Goal: Navigation & Orientation: Find specific page/section

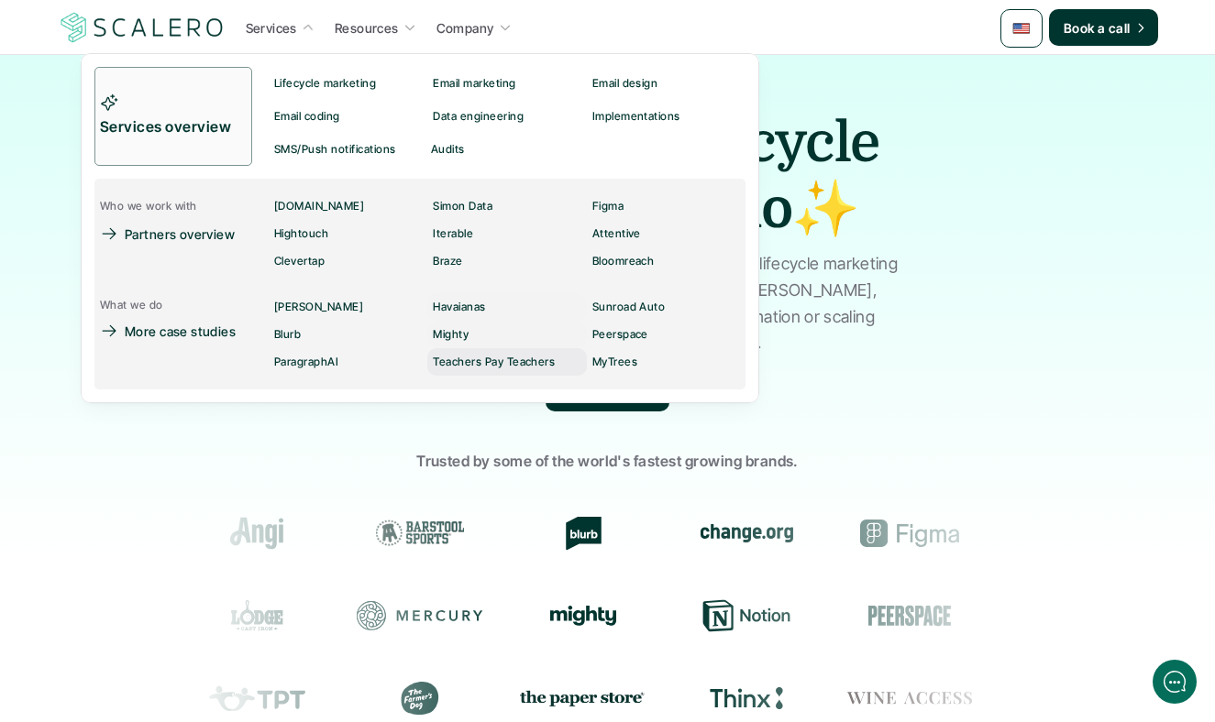
click at [436, 360] on p "Teachers Pay Teachers" at bounding box center [494, 362] width 122 height 13
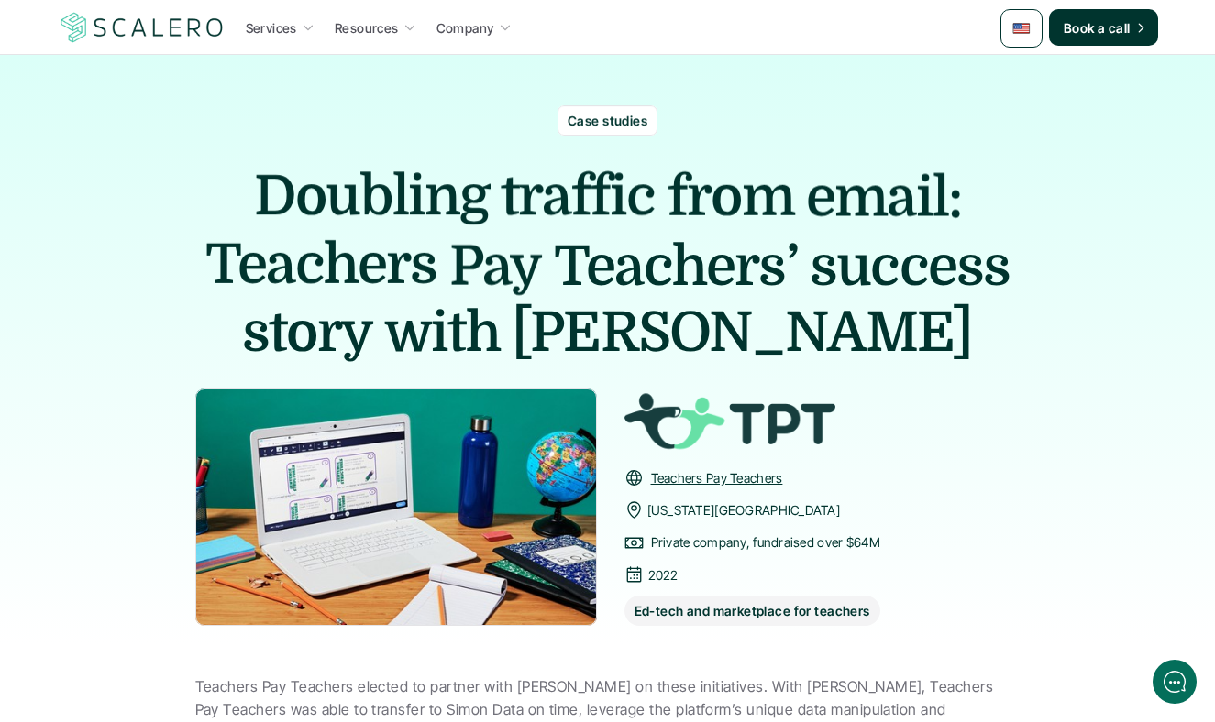
click at [116, 21] on img at bounding box center [142, 27] width 169 height 35
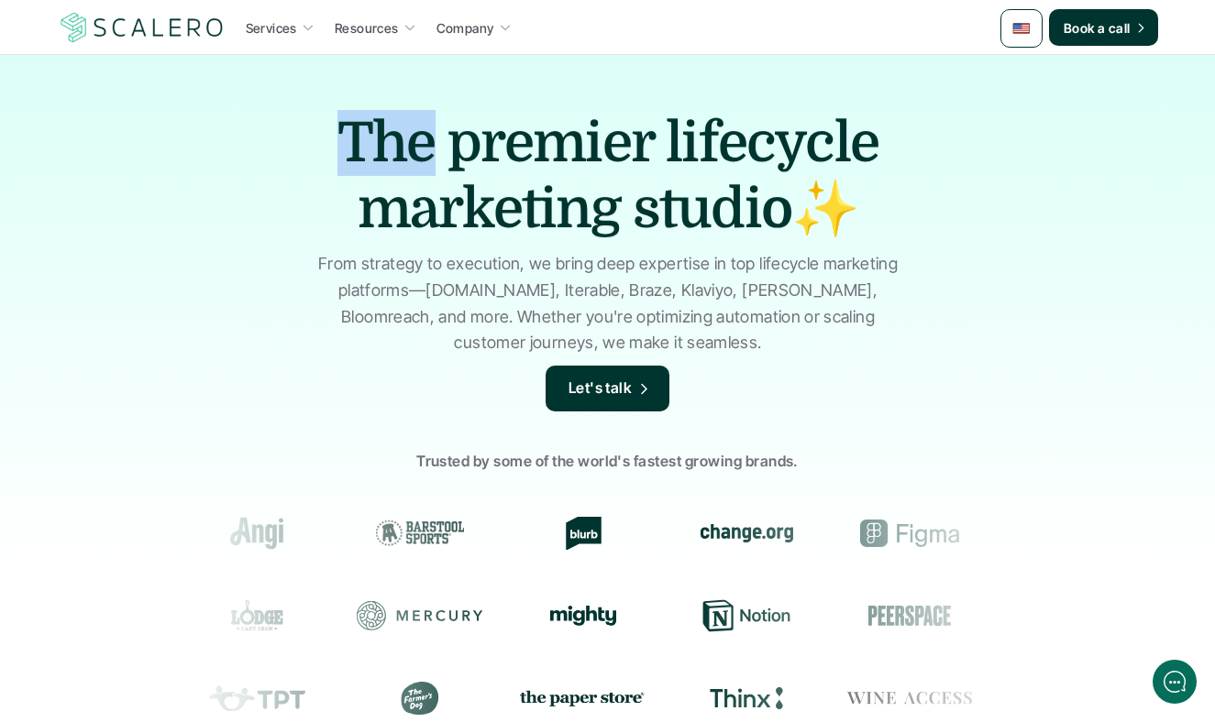
click at [281, 66] on div "The premier lifecycle marketing studio✨ From strategy to execution, we bring de…" at bounding box center [607, 439] width 1215 height 769
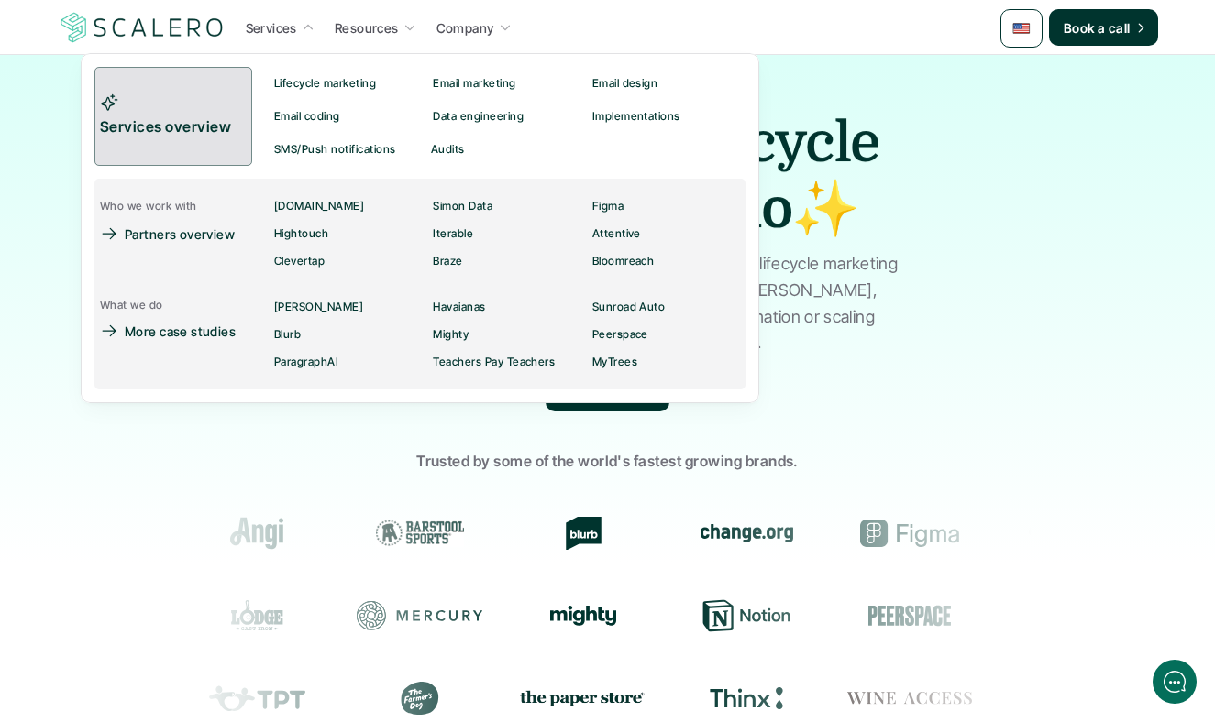
click at [198, 107] on link "Services overview" at bounding box center [173, 116] width 158 height 99
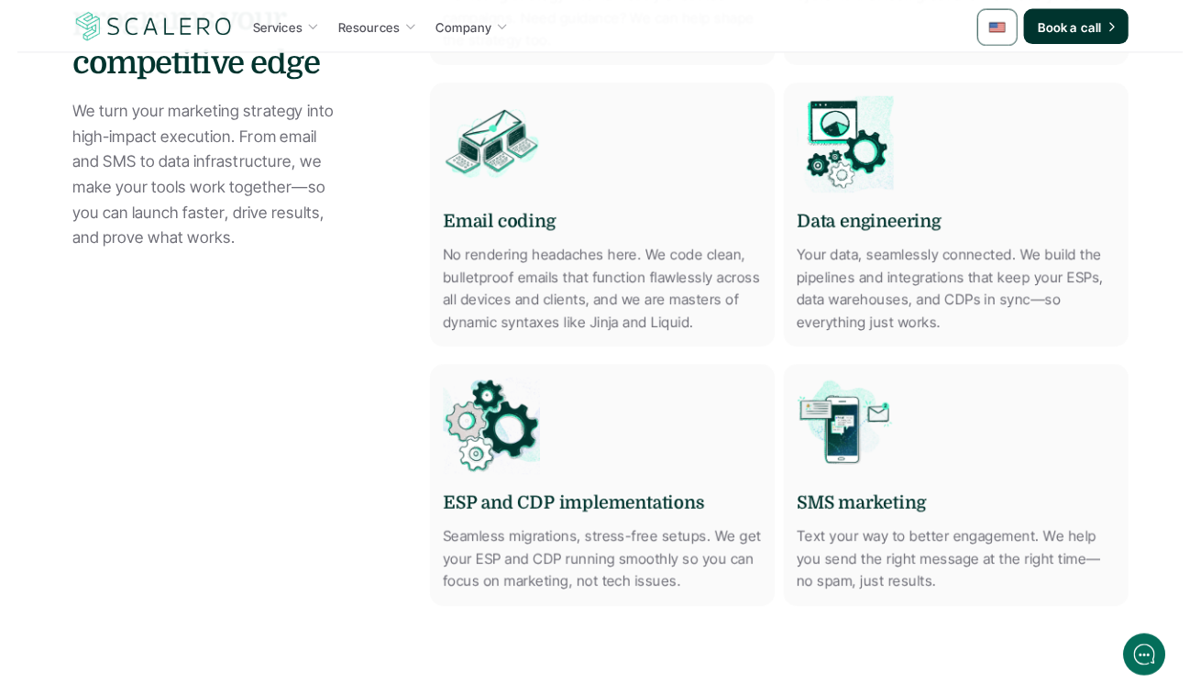
scroll to position [1217, 0]
